Goal: Navigation & Orientation: Find specific page/section

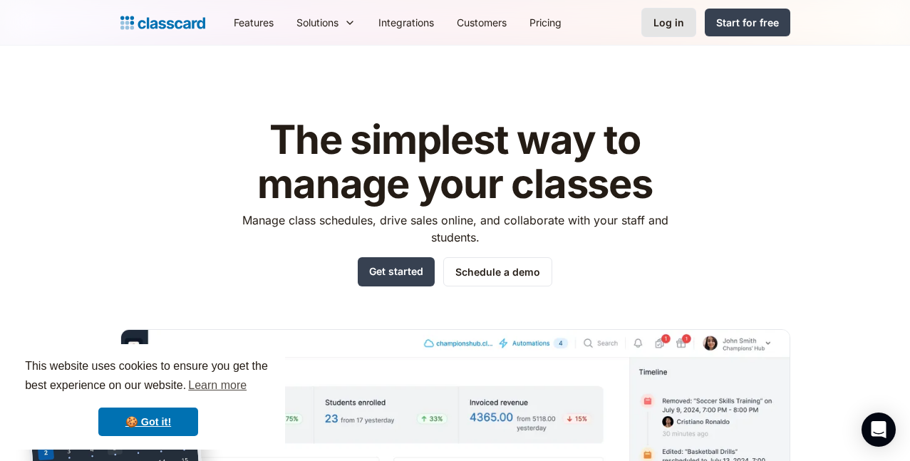
click at [696, 33] on link "Log in" at bounding box center [668, 22] width 55 height 29
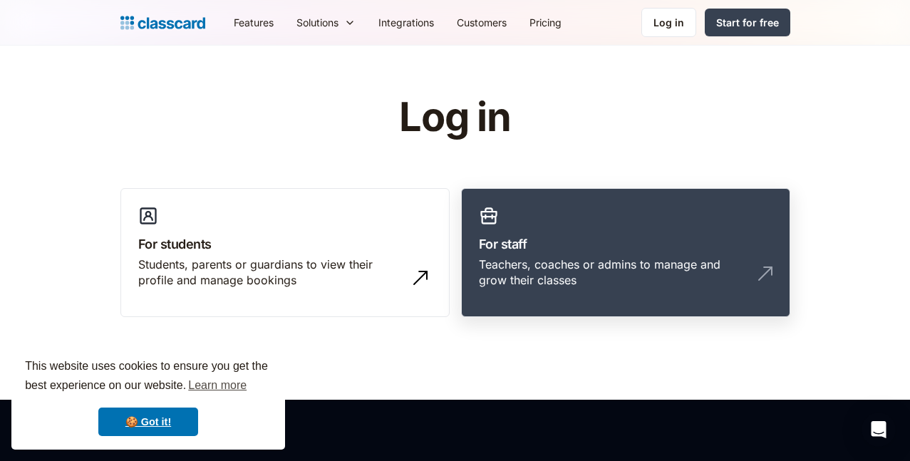
click at [725, 244] on h3 "For staff" at bounding box center [626, 243] width 294 height 19
